Goal: Task Accomplishment & Management: Use online tool/utility

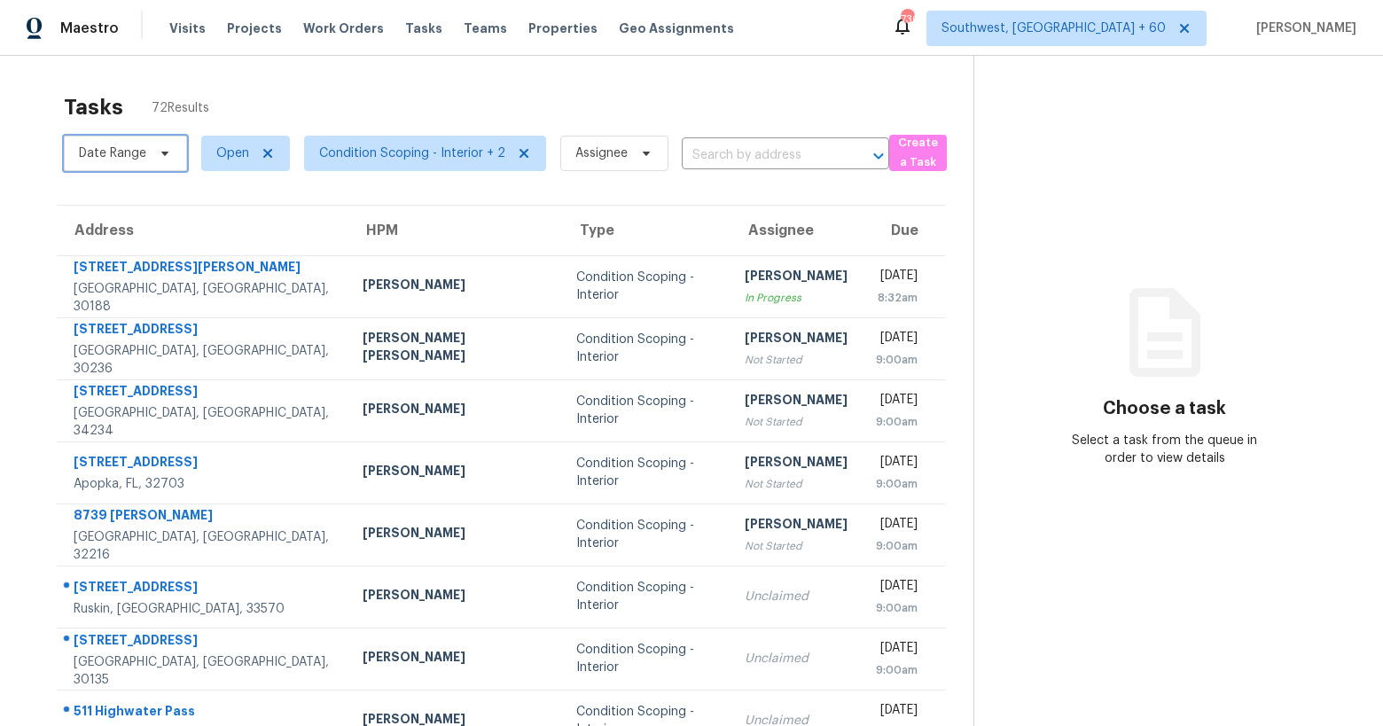
click at [146, 152] on span "Date Range" at bounding box center [125, 153] width 123 height 35
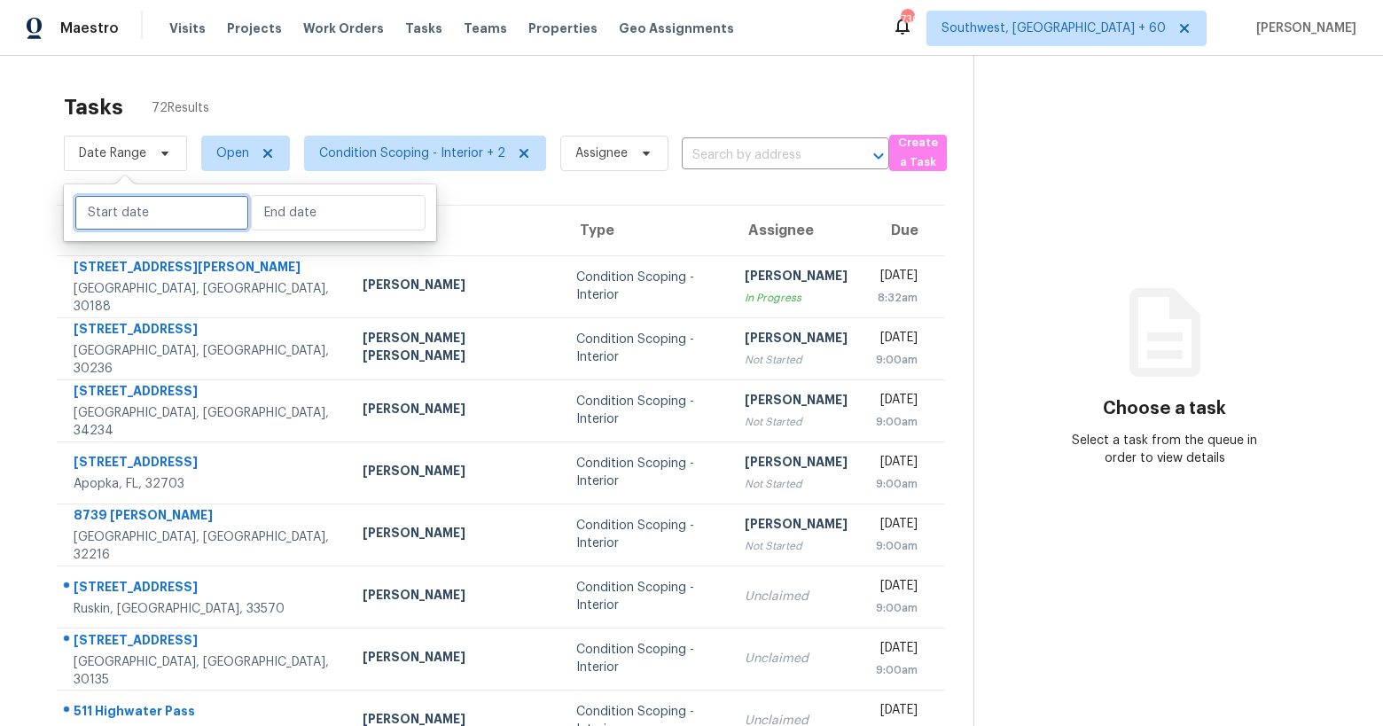
click at [142, 219] on input "text" at bounding box center [161, 212] width 175 height 35
select select "9"
select select "2025"
select select "10"
select select "2025"
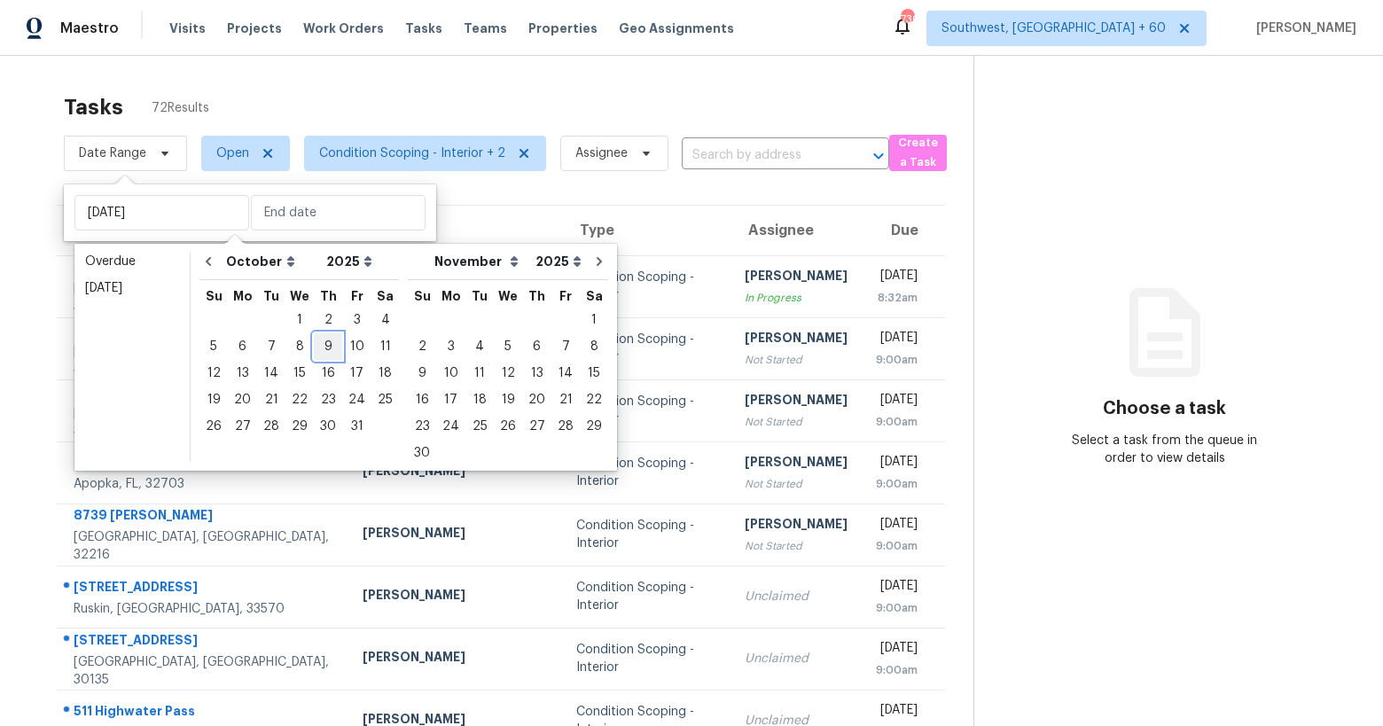
click at [323, 348] on div "9" at bounding box center [328, 346] width 28 height 25
type input "Thu, Oct 09"
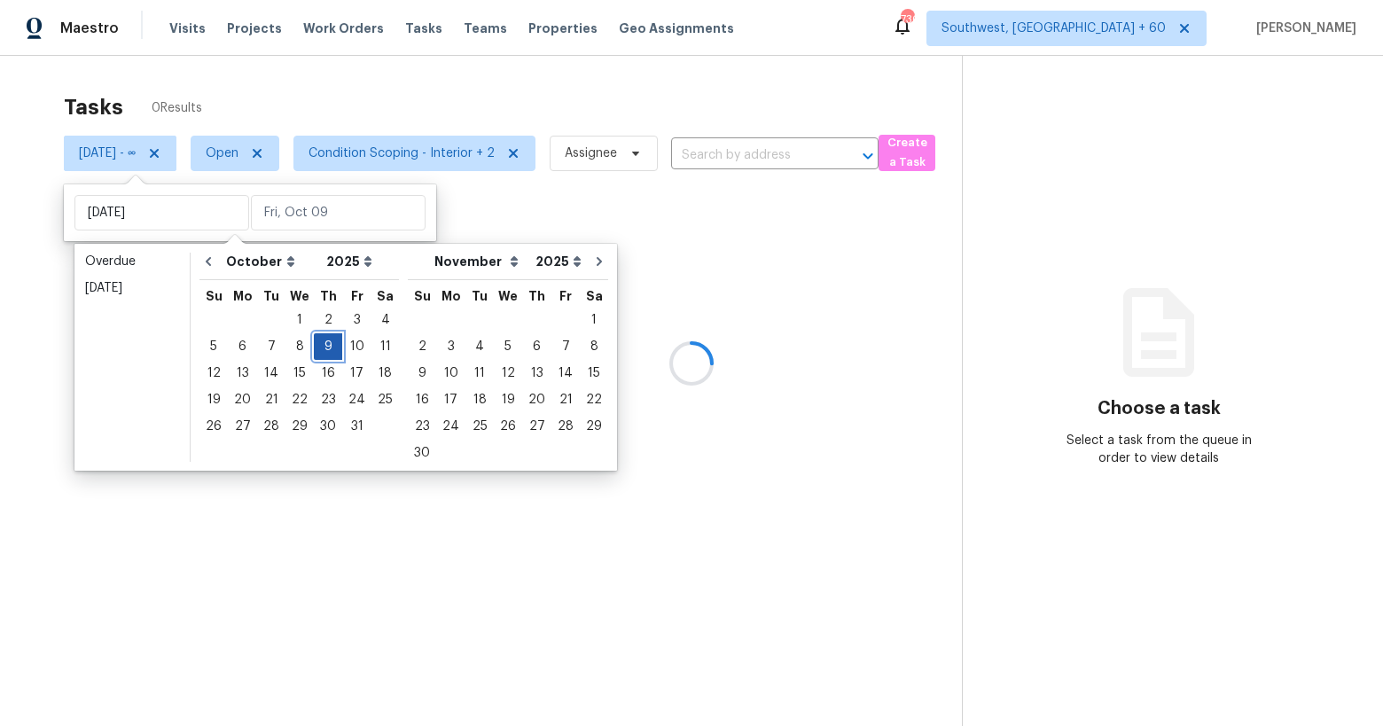
click at [323, 348] on div "9" at bounding box center [328, 346] width 28 height 25
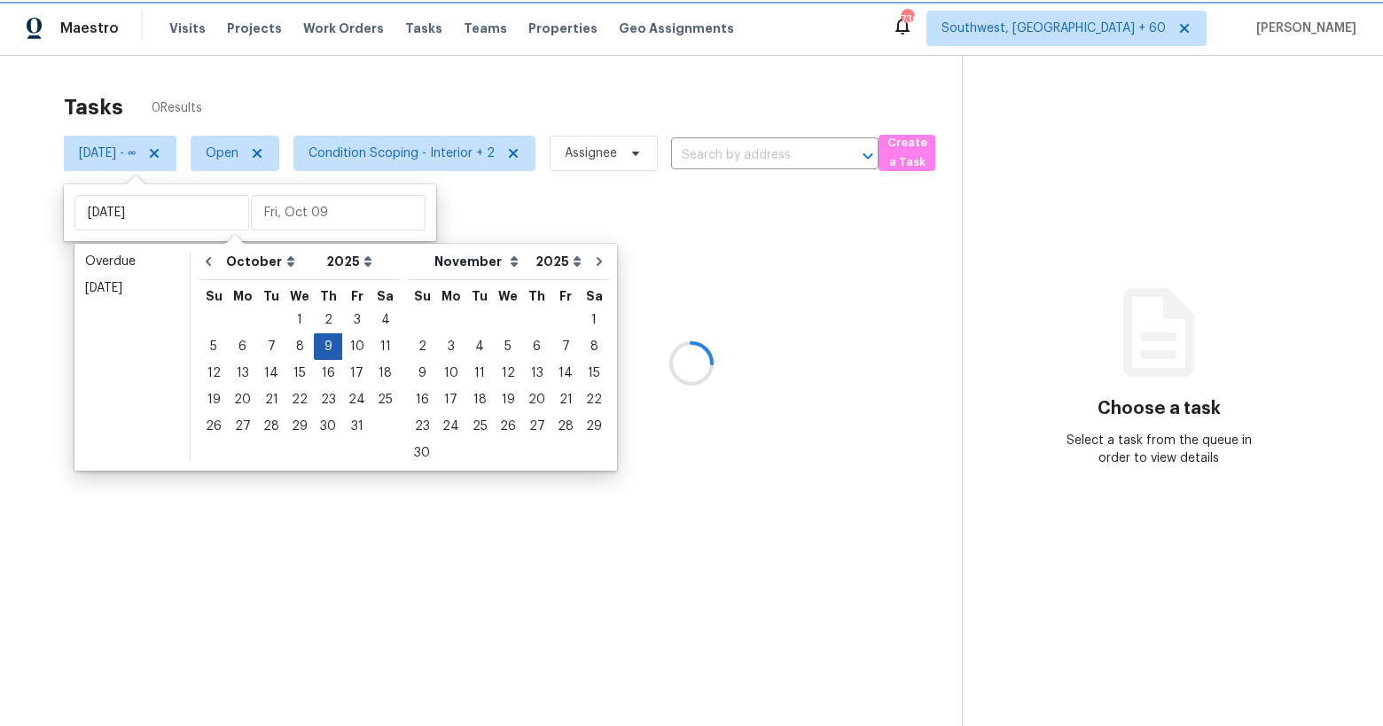
type input "Thu, Oct 09"
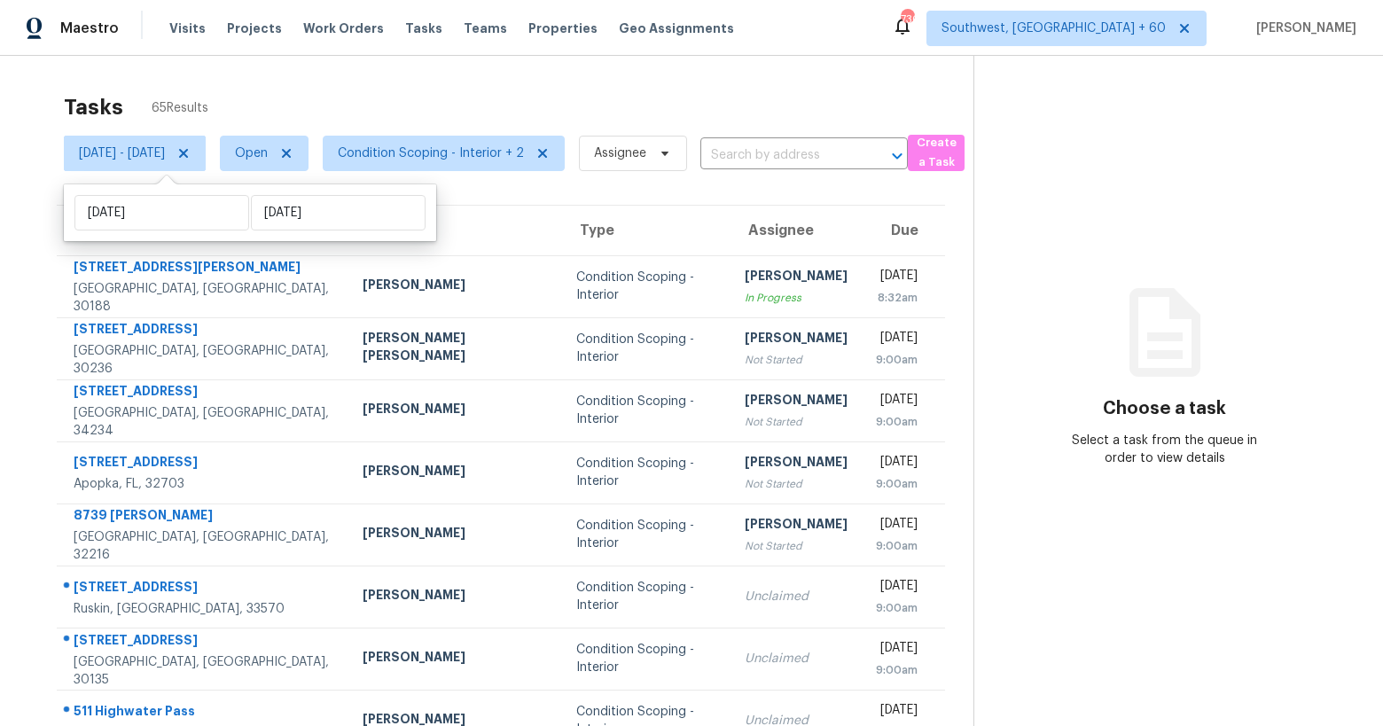
click at [295, 83] on div "Tasks 65 Results Thu, Oct 09 - Thu, Oct 09 Open Condition Scoping - Interior + …" at bounding box center [691, 490] width 1383 height 868
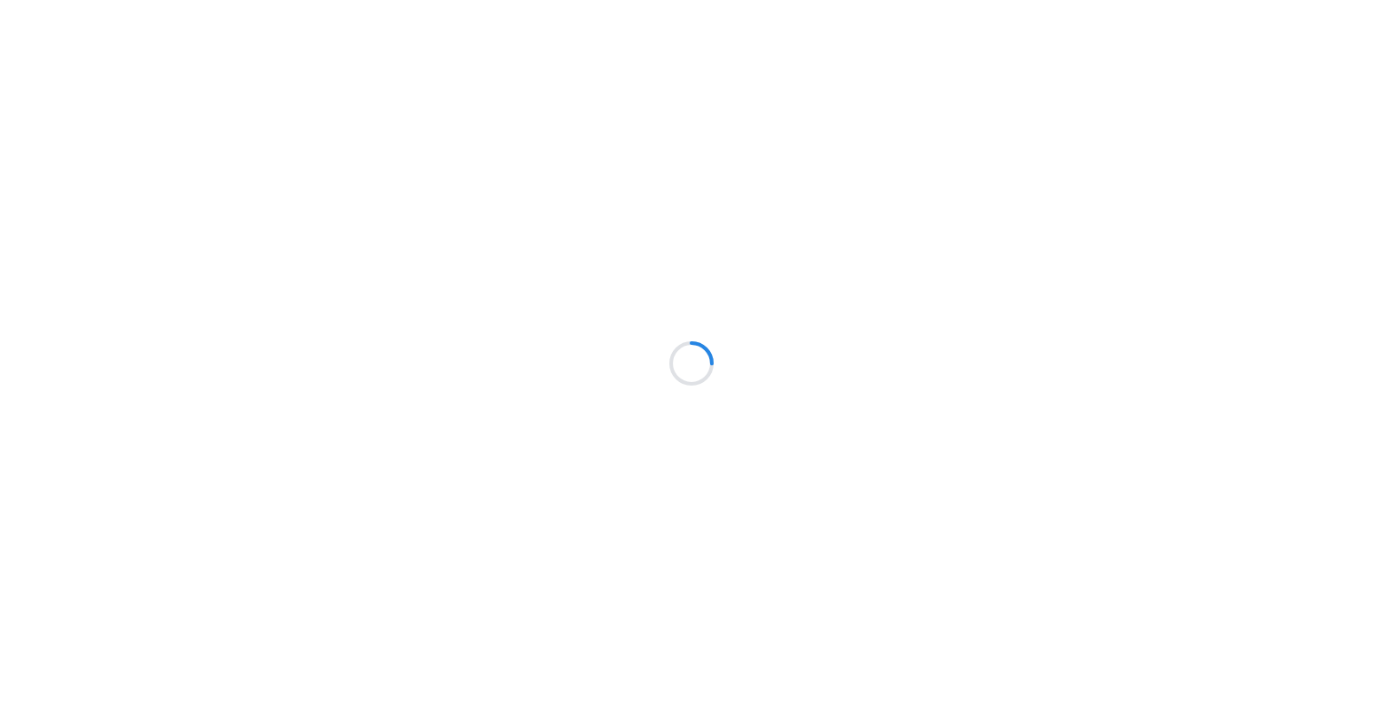
click at [275, 78] on div at bounding box center [691, 363] width 1383 height 726
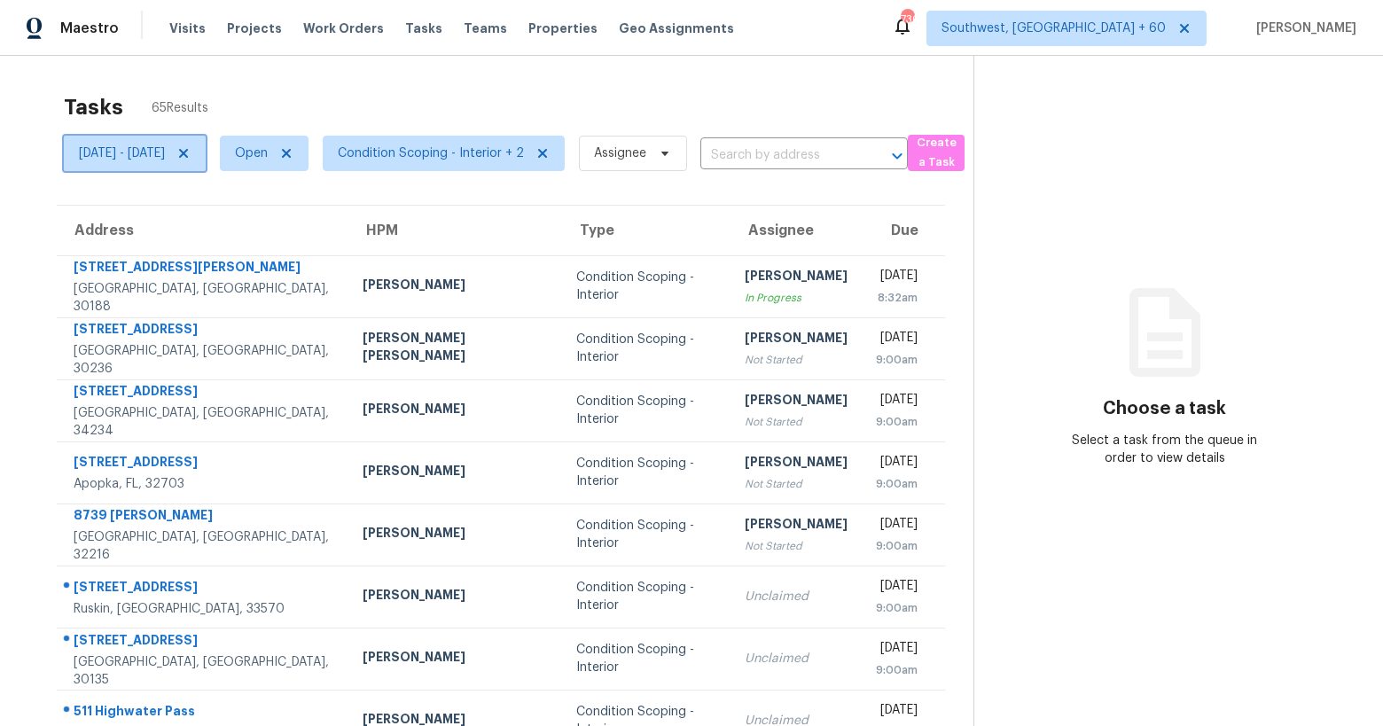
click at [165, 148] on span "Thu, Oct 09 - Thu, Oct 09" at bounding box center [122, 153] width 86 height 18
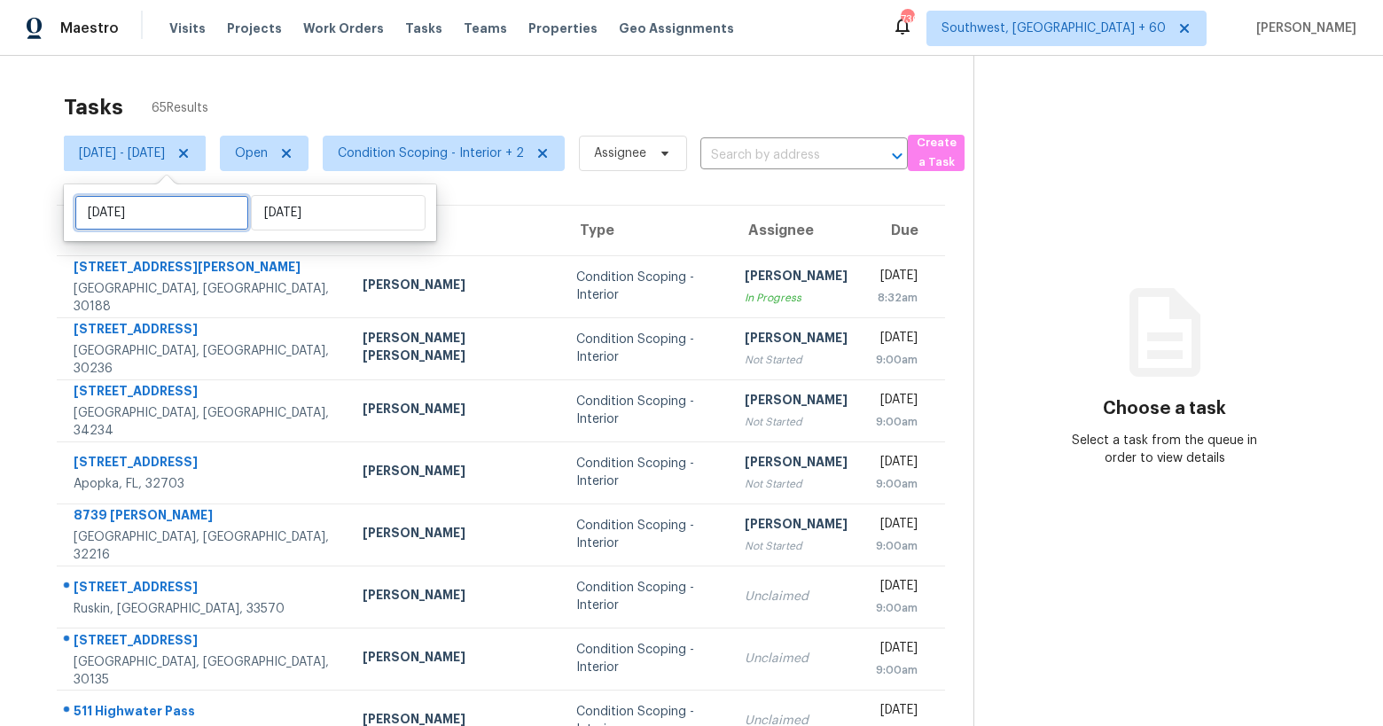
click at [191, 207] on input "Thu, Oct 09" at bounding box center [161, 212] width 175 height 35
select select "9"
select select "2025"
select select "10"
select select "2025"
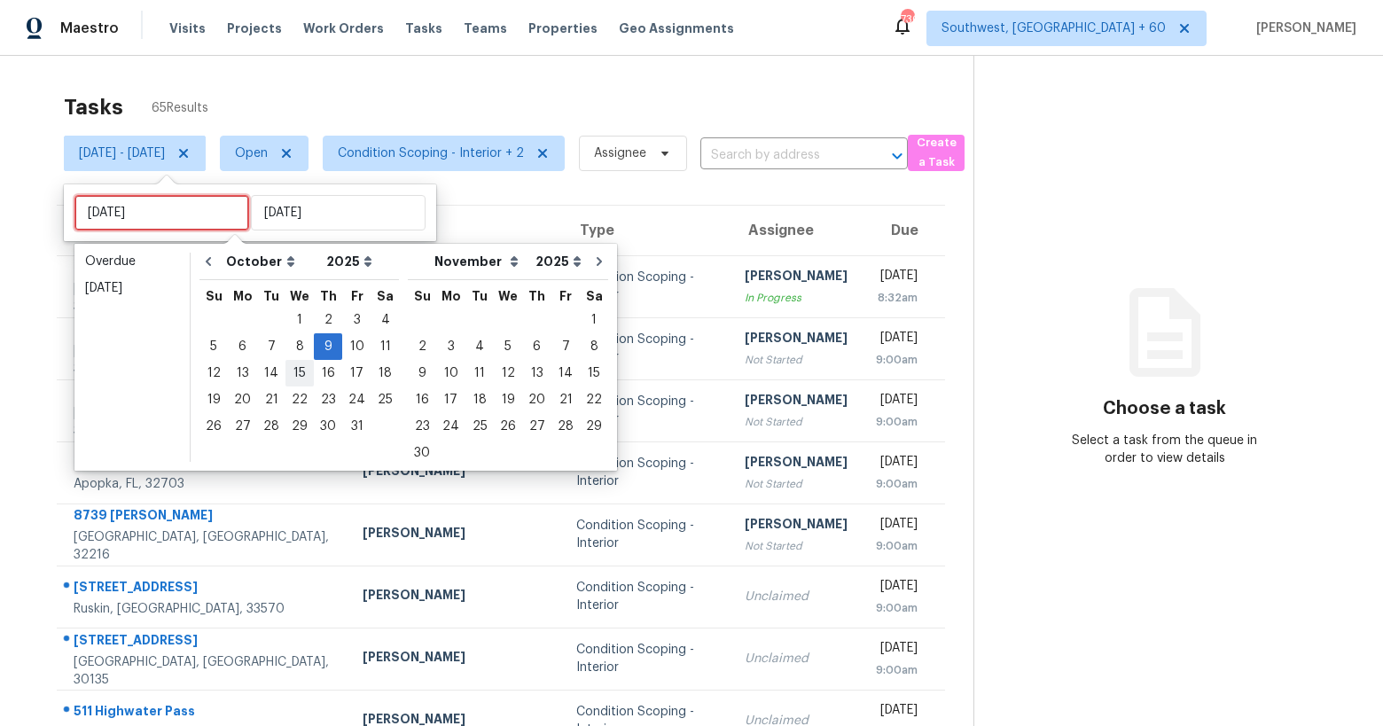
type input "Wed, Oct 15"
type input "Thu, Oct 16"
click at [347, 347] on div "10" at bounding box center [356, 346] width 29 height 25
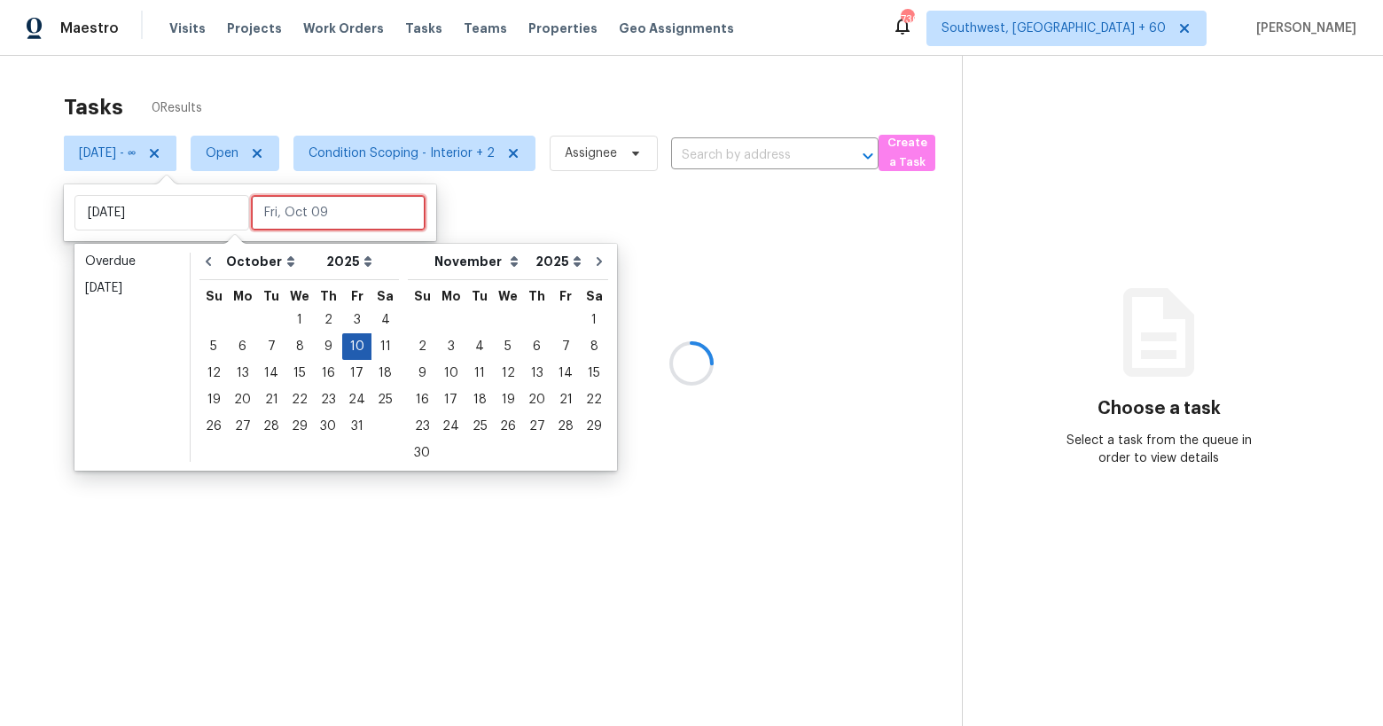
type input "Fri, Oct 10"
type input "Thu, Oct 09"
click at [347, 347] on div "10" at bounding box center [356, 346] width 29 height 25
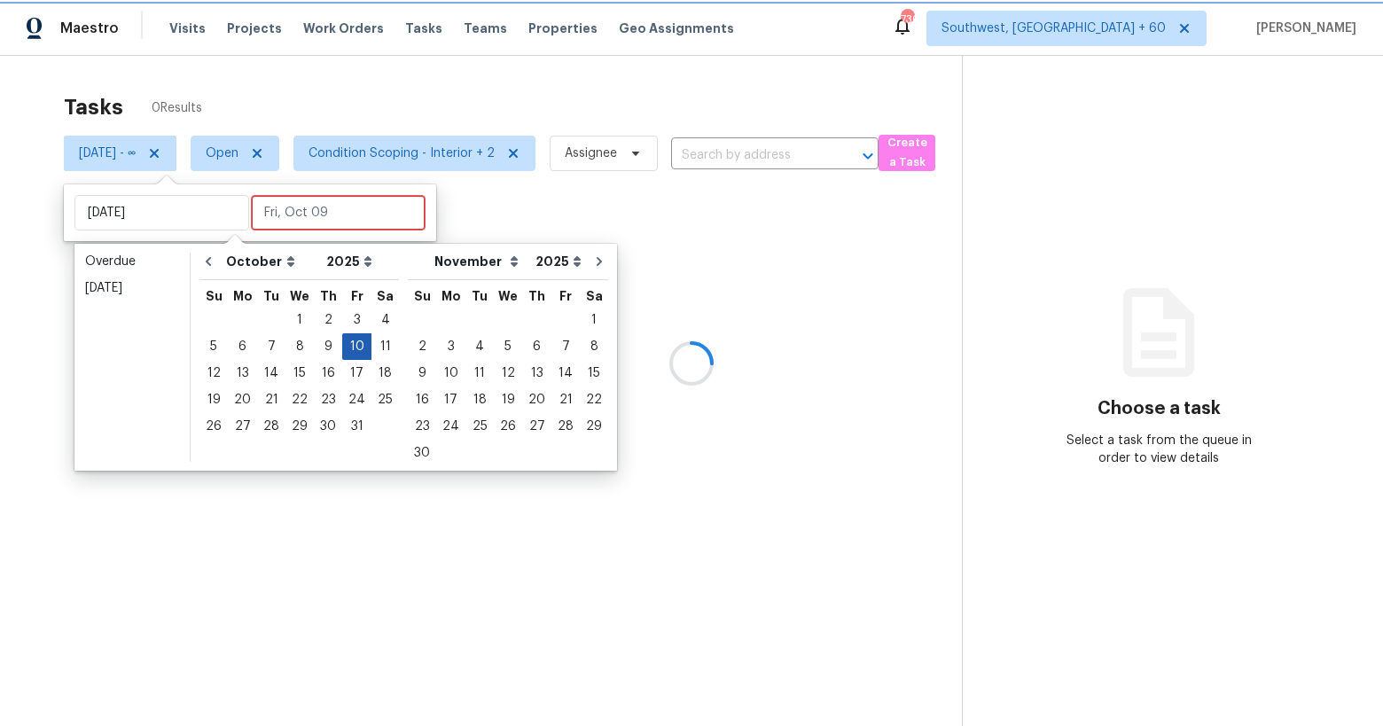
type input "Fri, Oct 10"
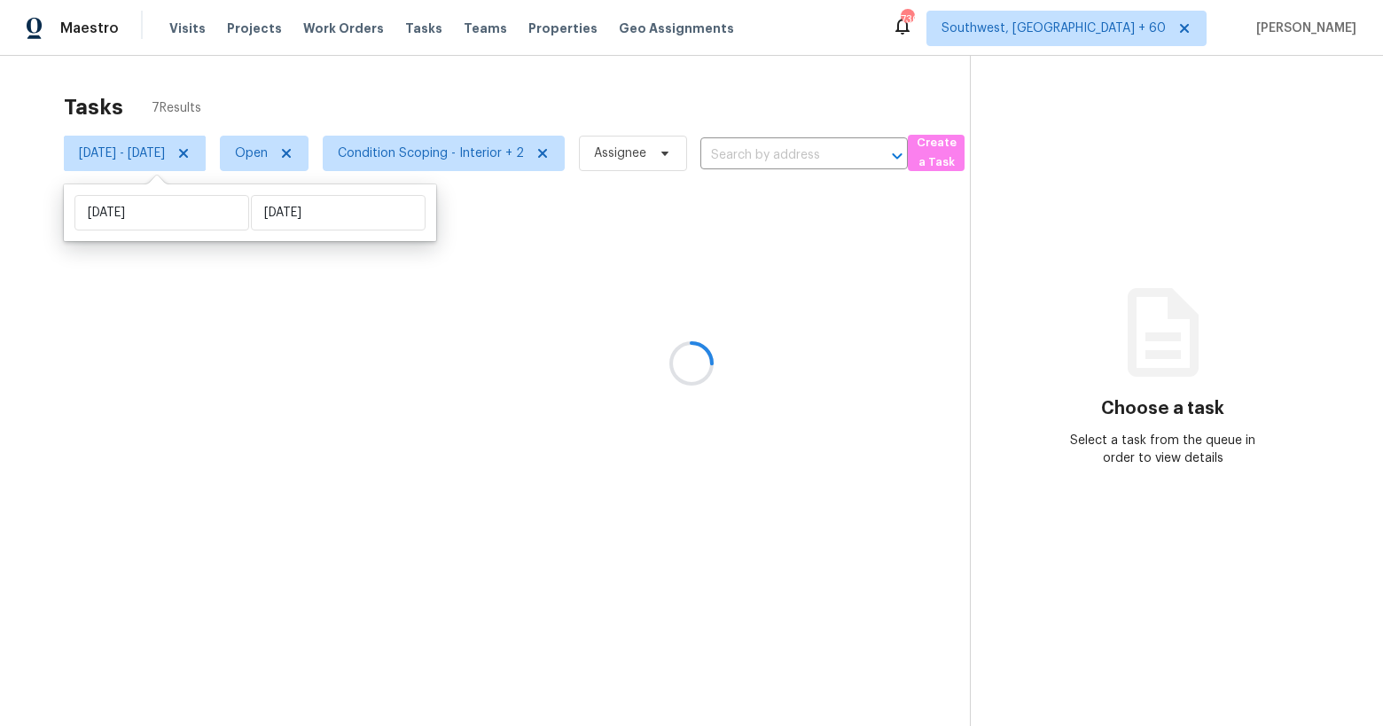
click at [614, 101] on div at bounding box center [691, 363] width 1383 height 726
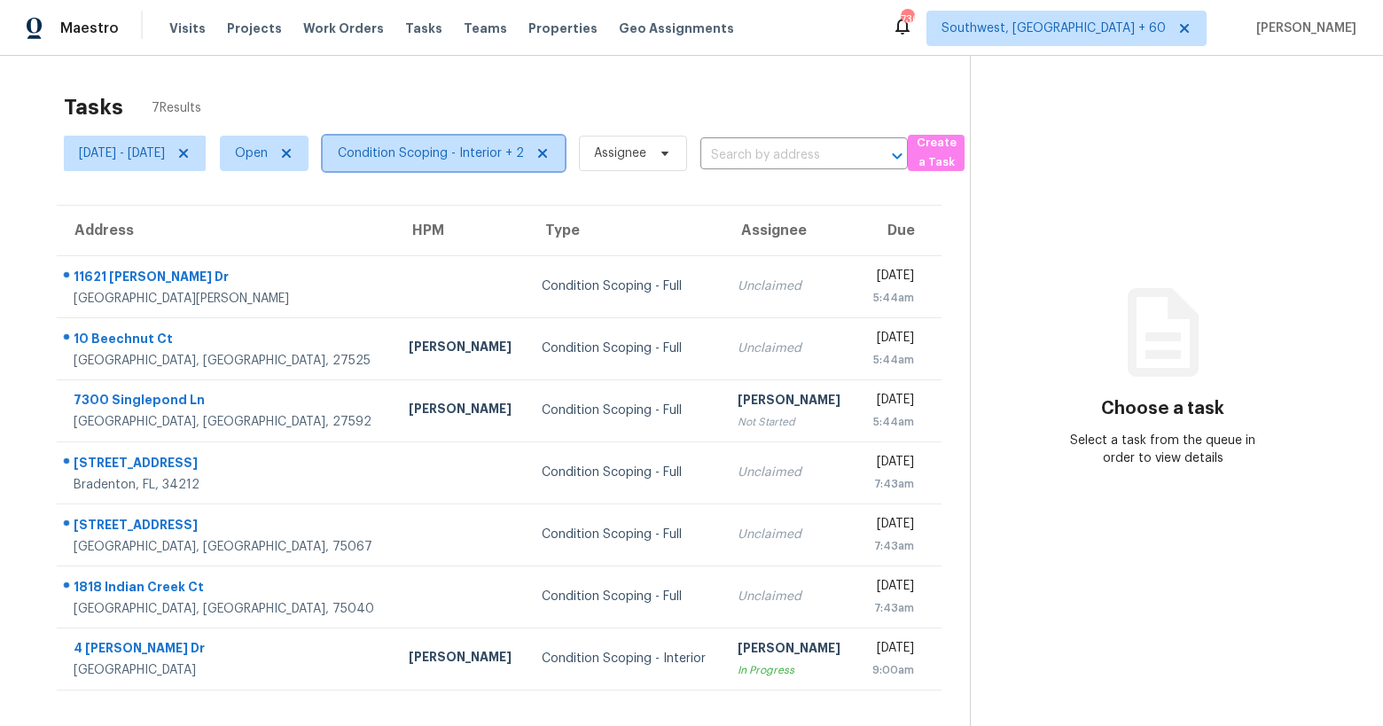
click at [421, 145] on span "Condition Scoping - Interior + 2" at bounding box center [431, 153] width 186 height 18
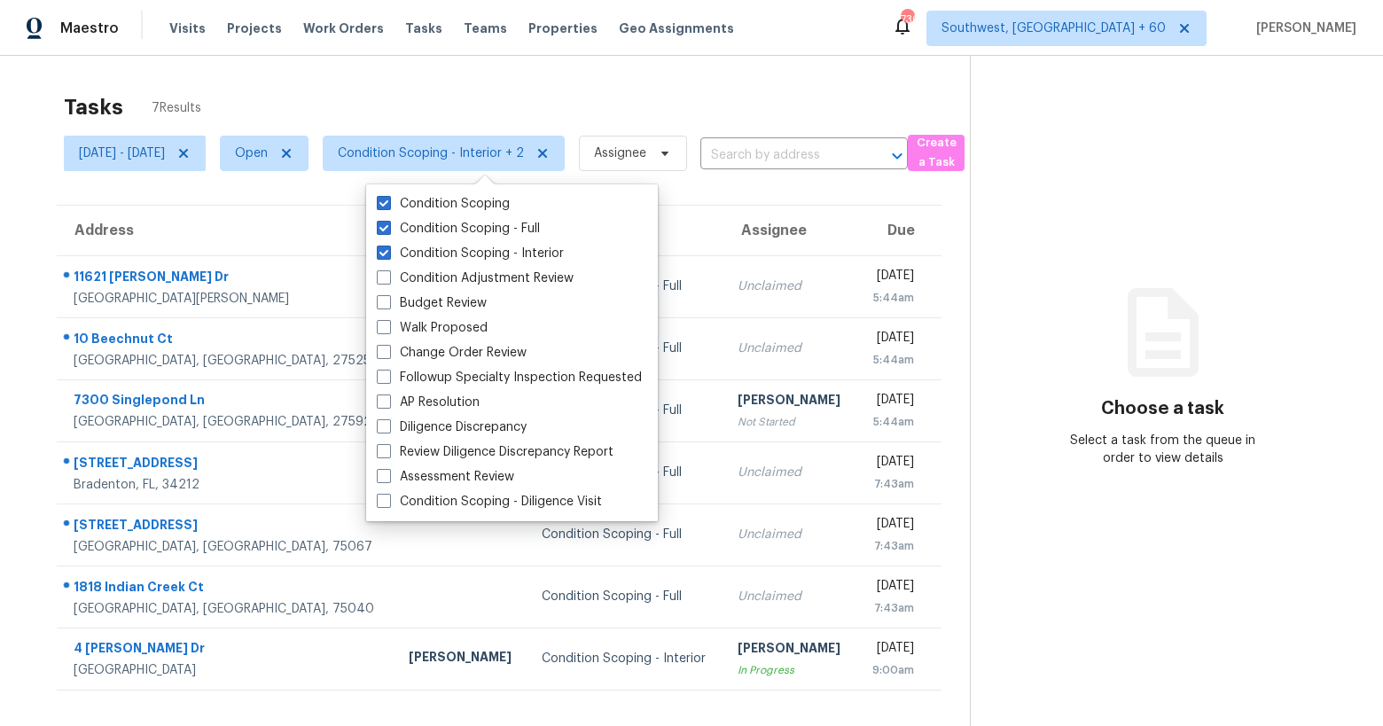
click at [271, 109] on div "Tasks 7 Results" at bounding box center [517, 107] width 906 height 46
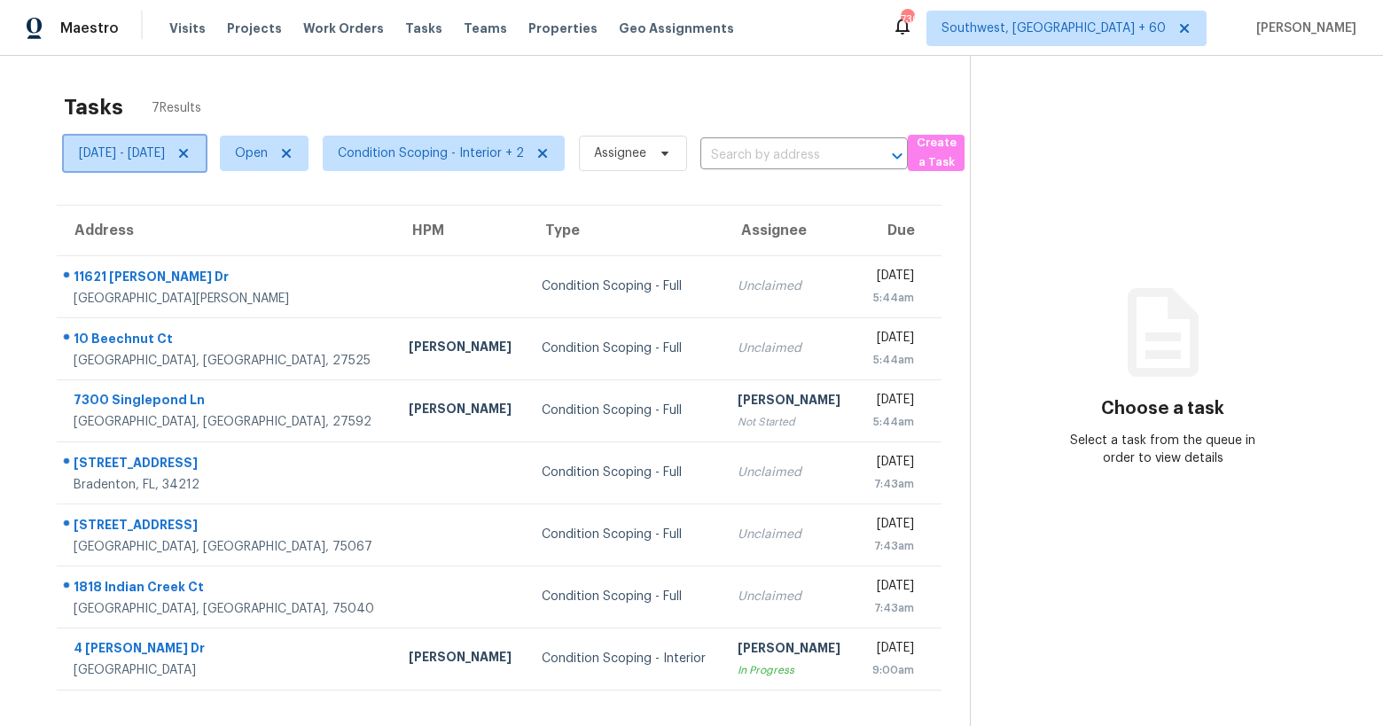
click at [188, 152] on icon at bounding box center [183, 153] width 9 height 9
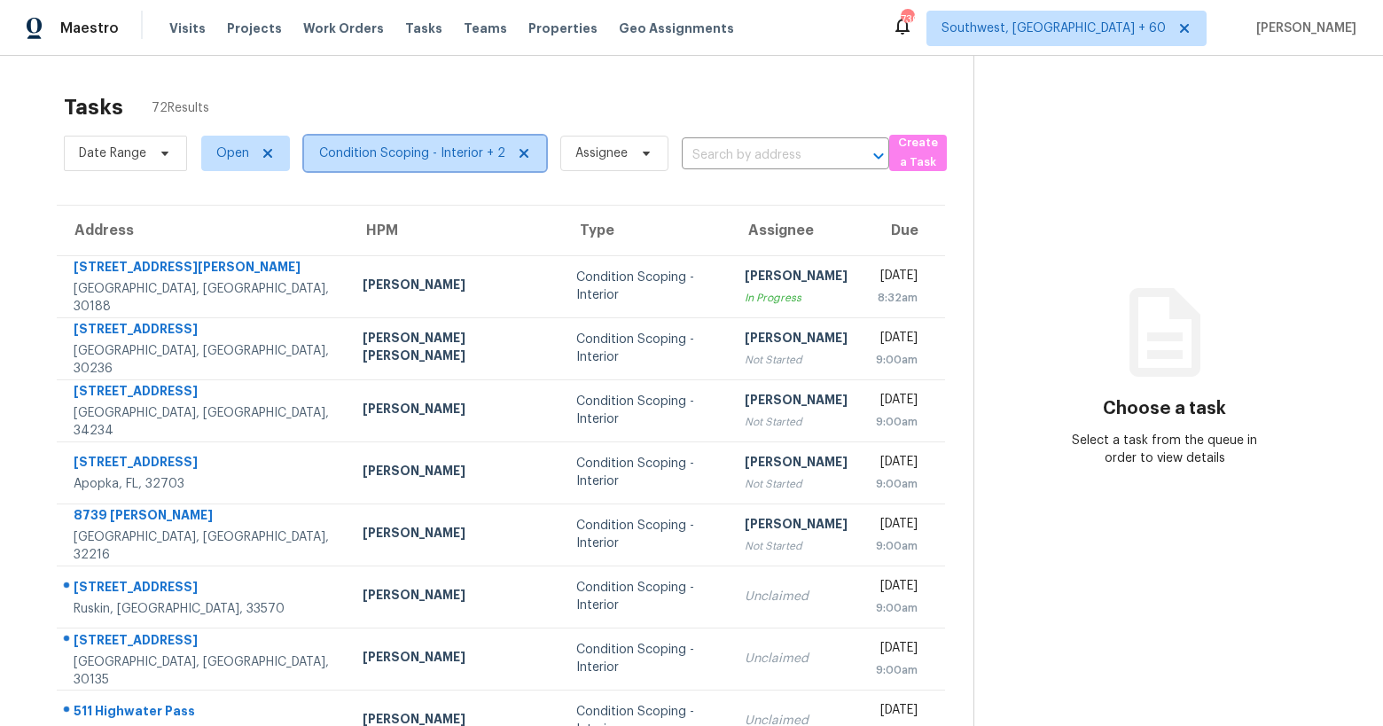
click at [428, 155] on span "Condition Scoping - Interior + 2" at bounding box center [412, 153] width 186 height 18
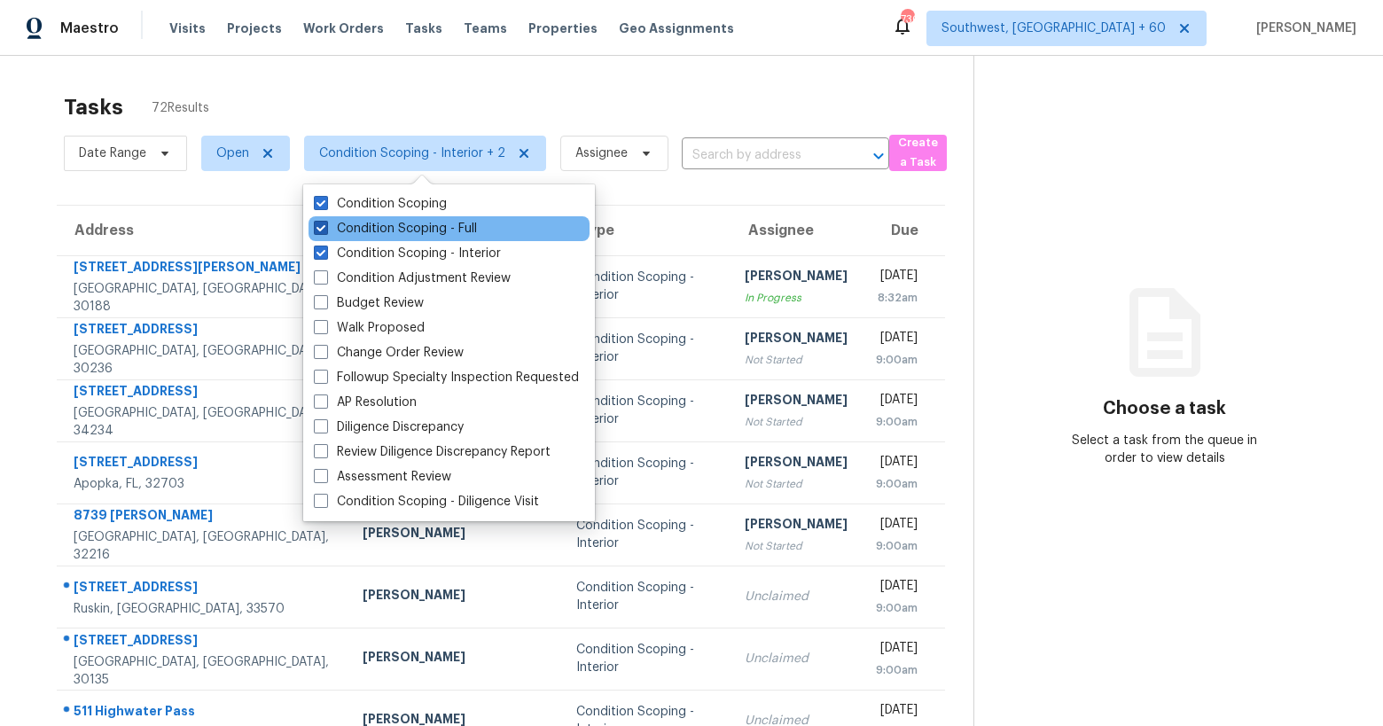
click at [427, 226] on label "Condition Scoping - Full" at bounding box center [395, 229] width 163 height 18
click at [325, 226] on input "Condition Scoping - Full" at bounding box center [320, 226] width 12 height 12
checkbox input "false"
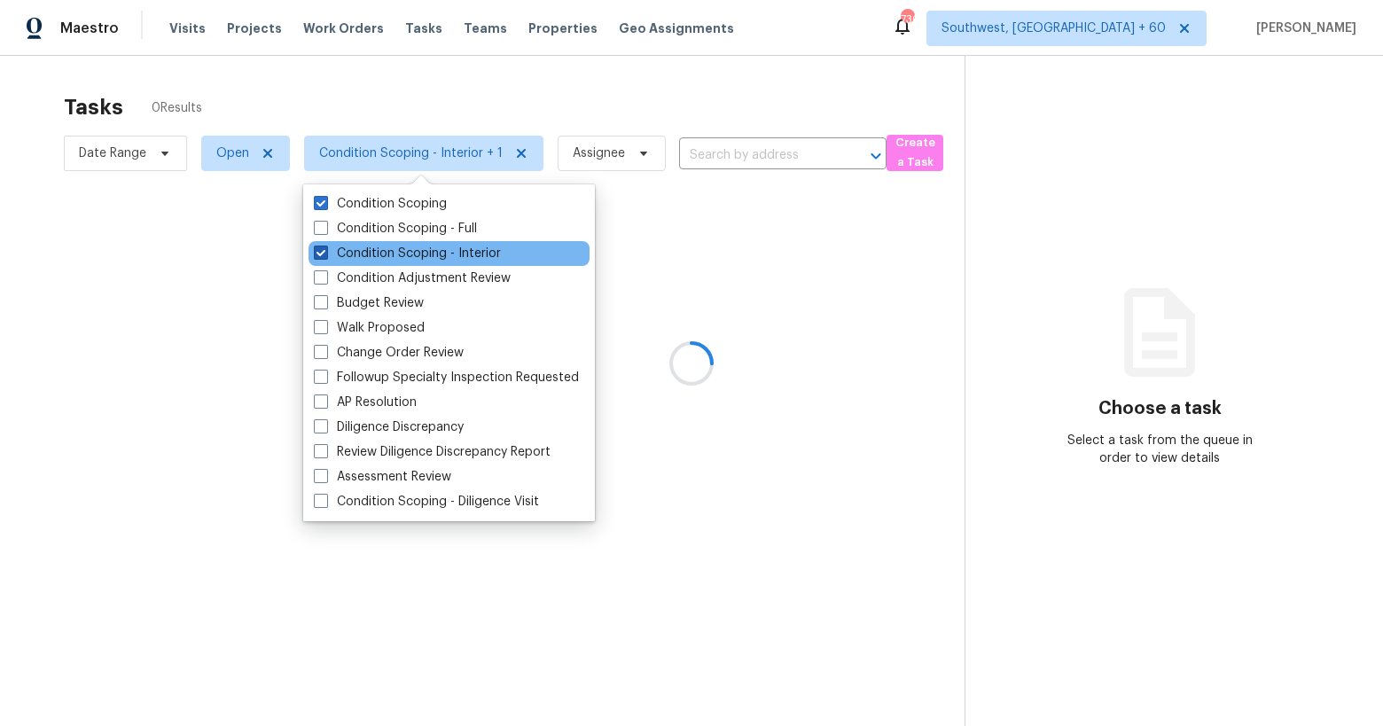
click at [425, 251] on label "Condition Scoping - Interior" at bounding box center [407, 254] width 187 height 18
click at [325, 251] on input "Condition Scoping - Interior" at bounding box center [320, 251] width 12 height 12
checkbox input "false"
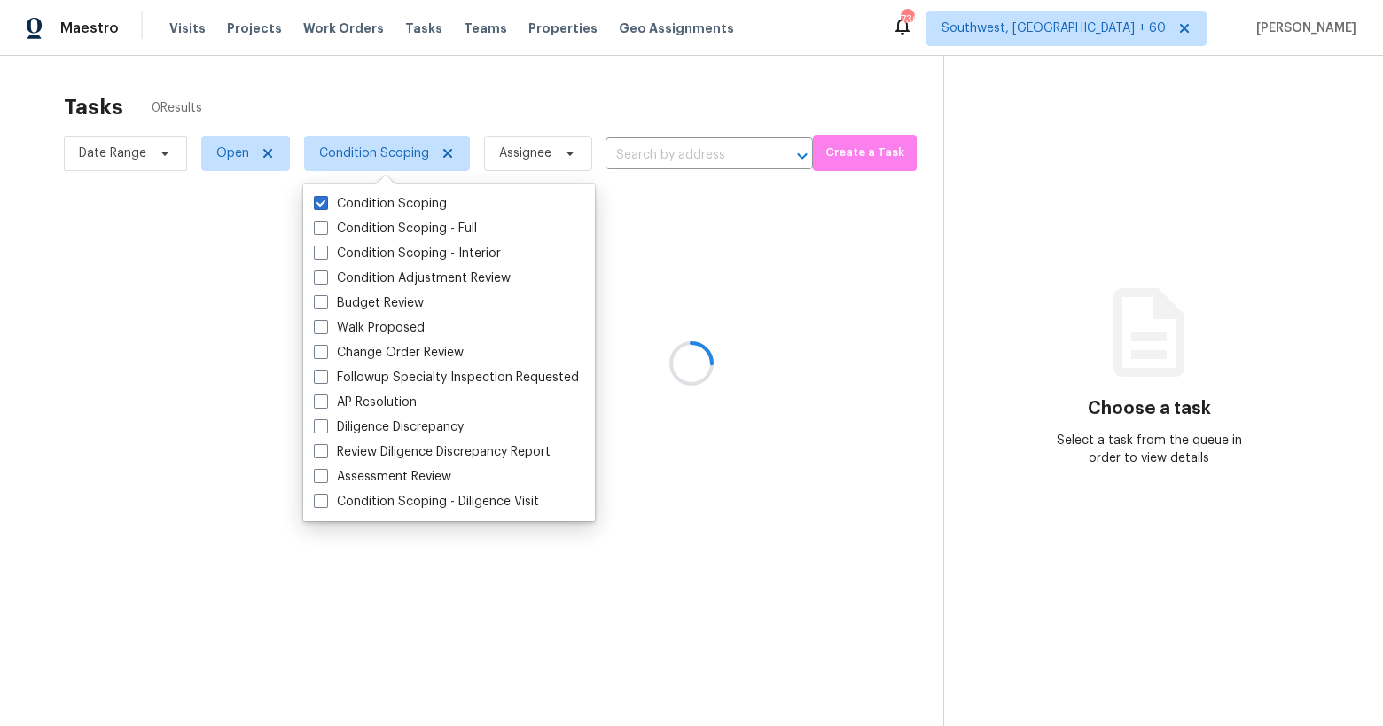
click at [368, 87] on div at bounding box center [691, 363] width 1383 height 726
